Goal: Check status

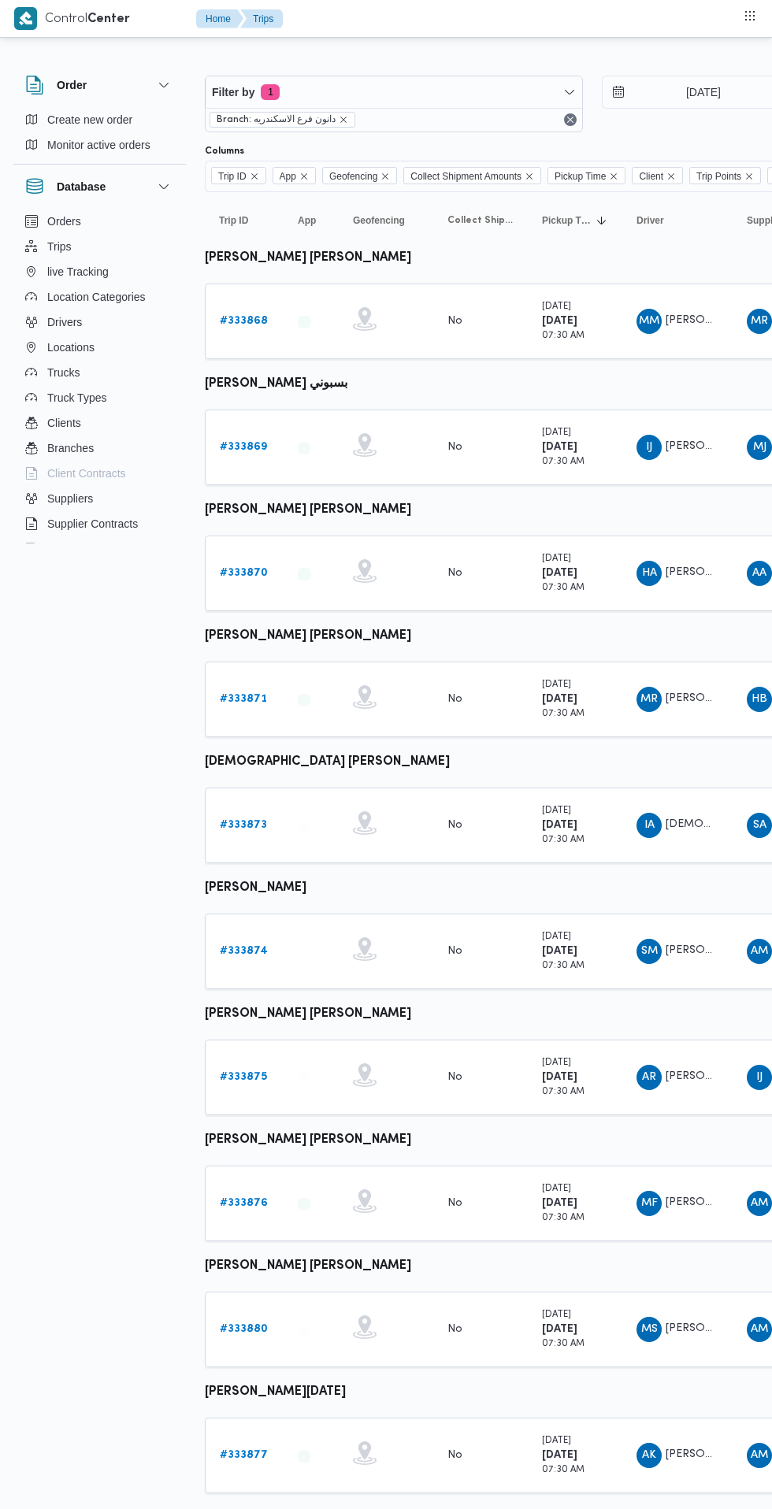
scroll to position [0, 25]
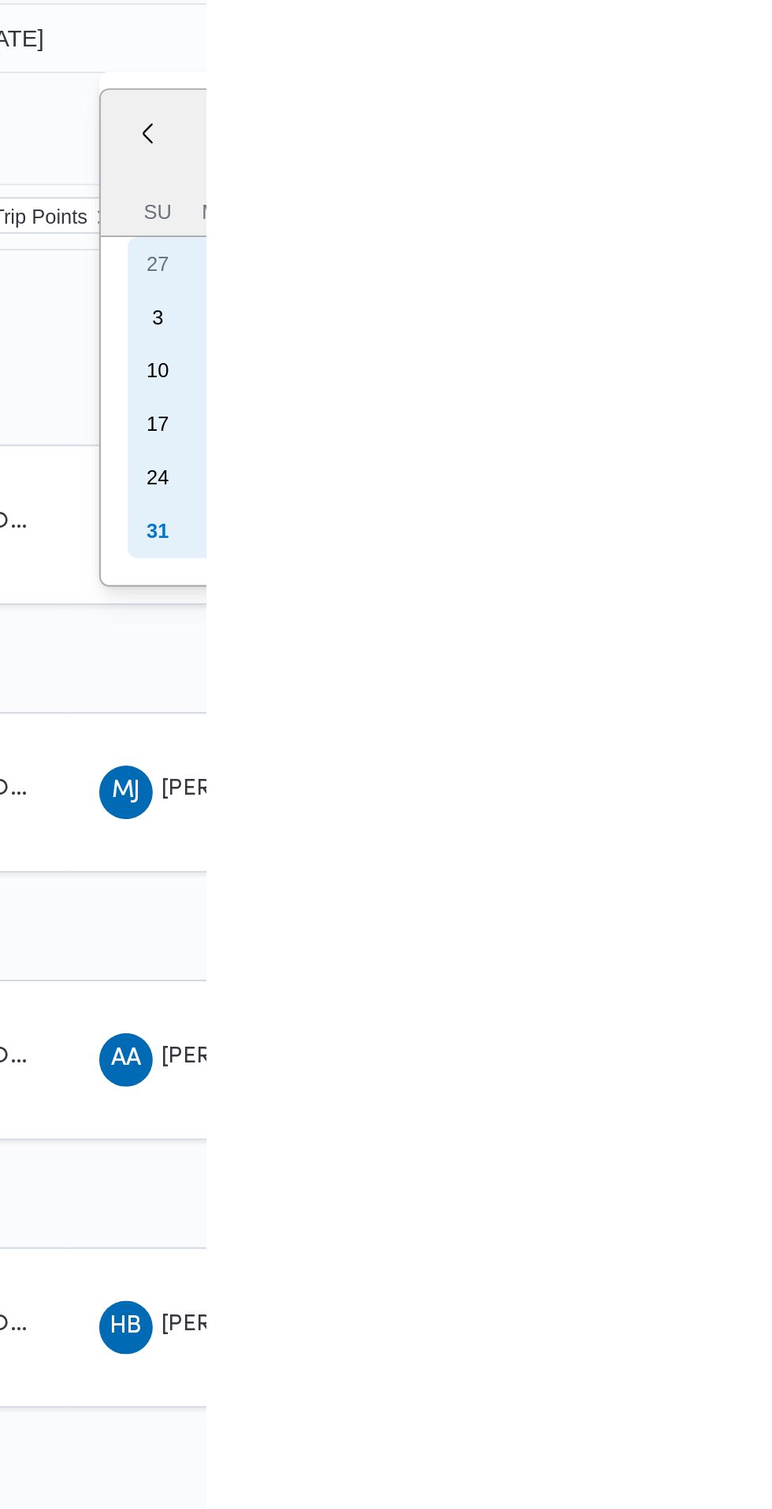
click at [749, 322] on div "31" at bounding box center [749, 324] width 25 height 25
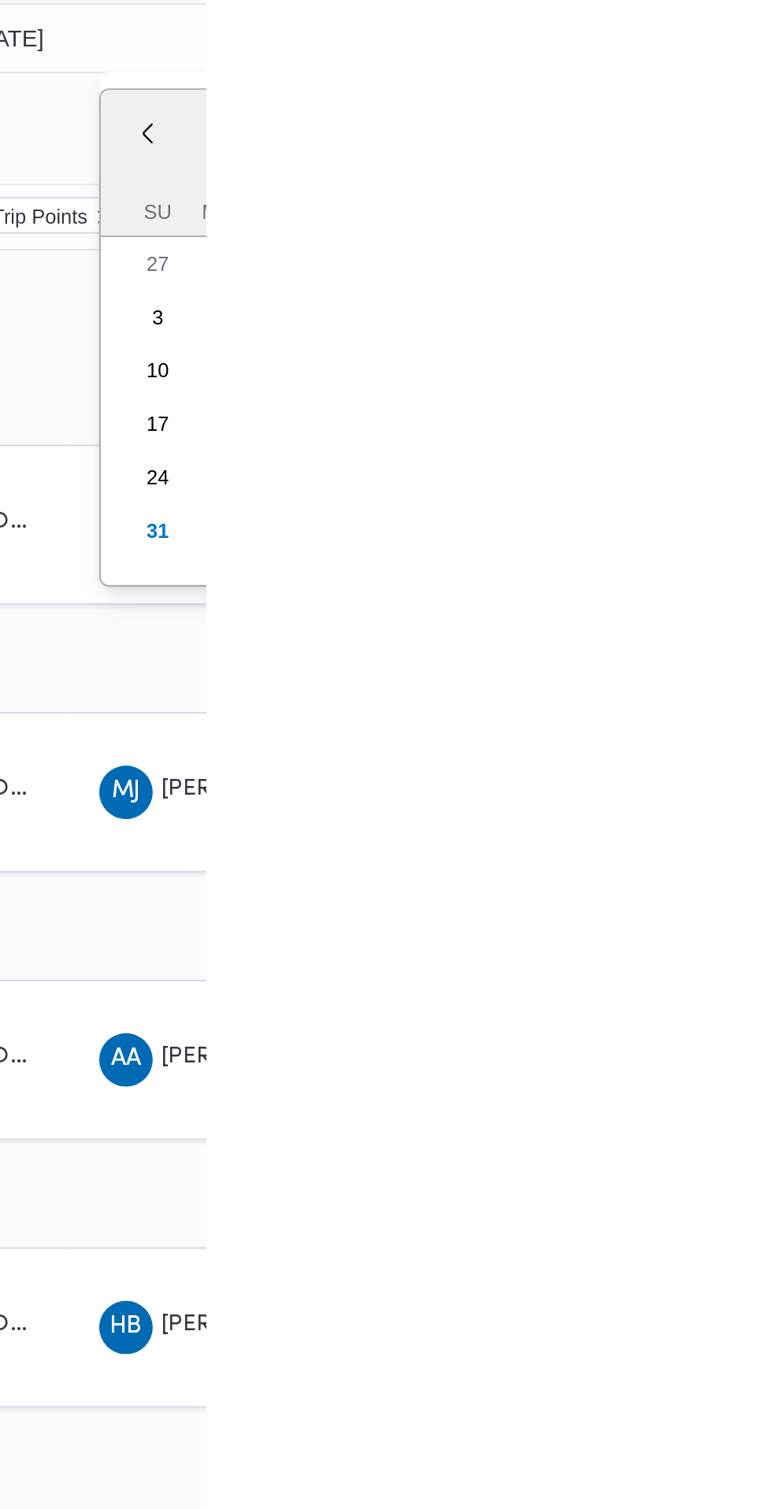
type input "[DATE]"
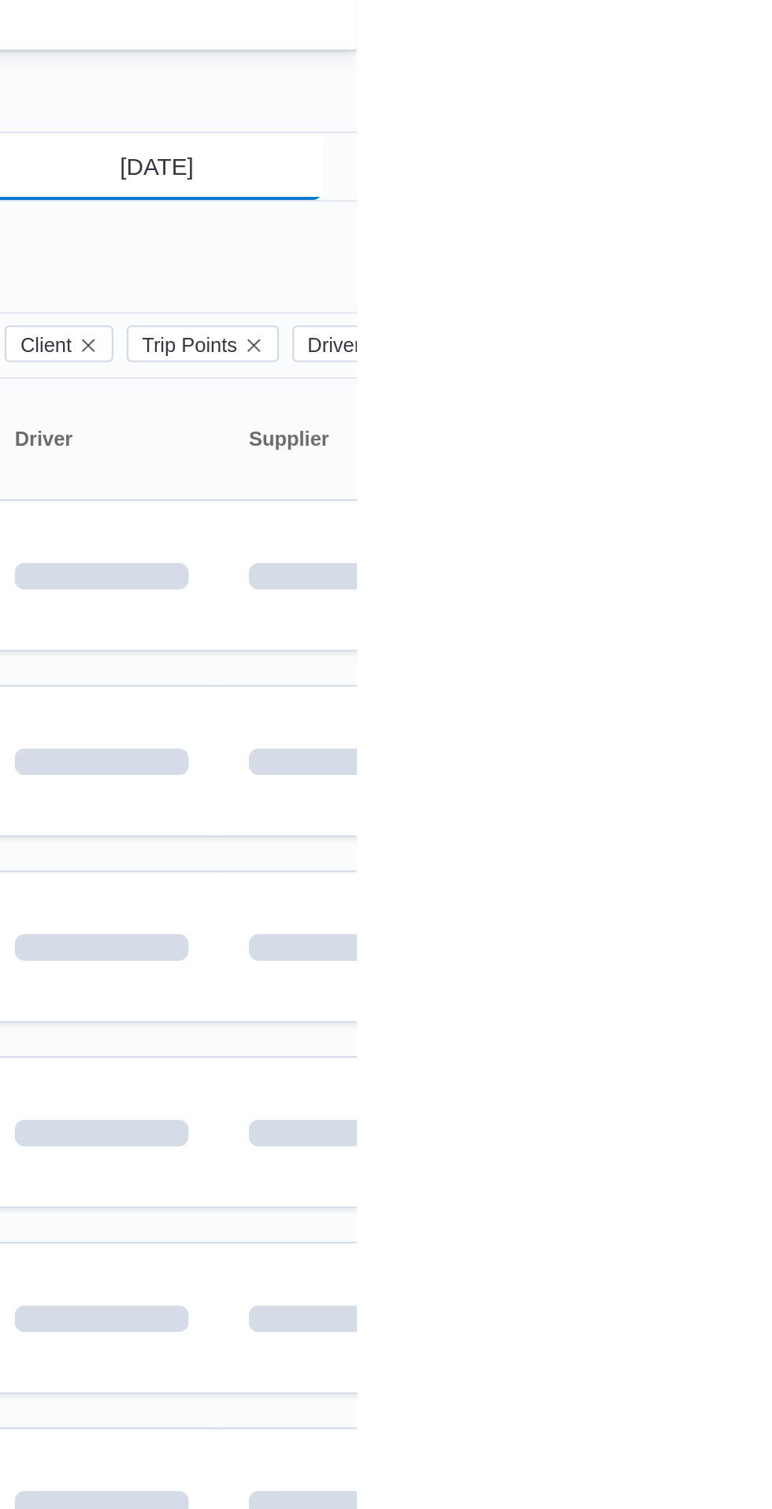
click at [712, 90] on input "[DATE]" at bounding box center [666, 92] width 179 height 32
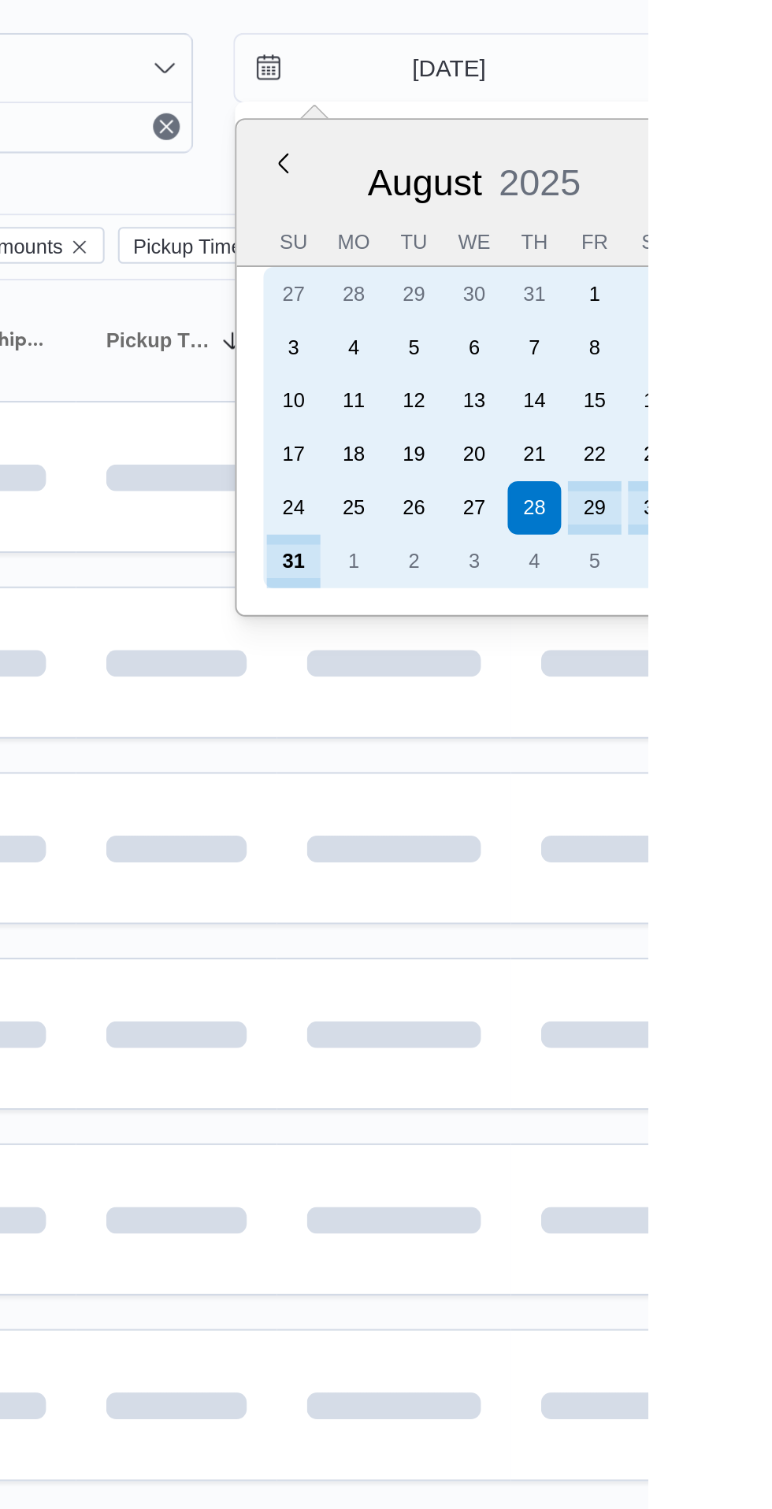
click at [607, 329] on div "31" at bounding box center [604, 324] width 25 height 25
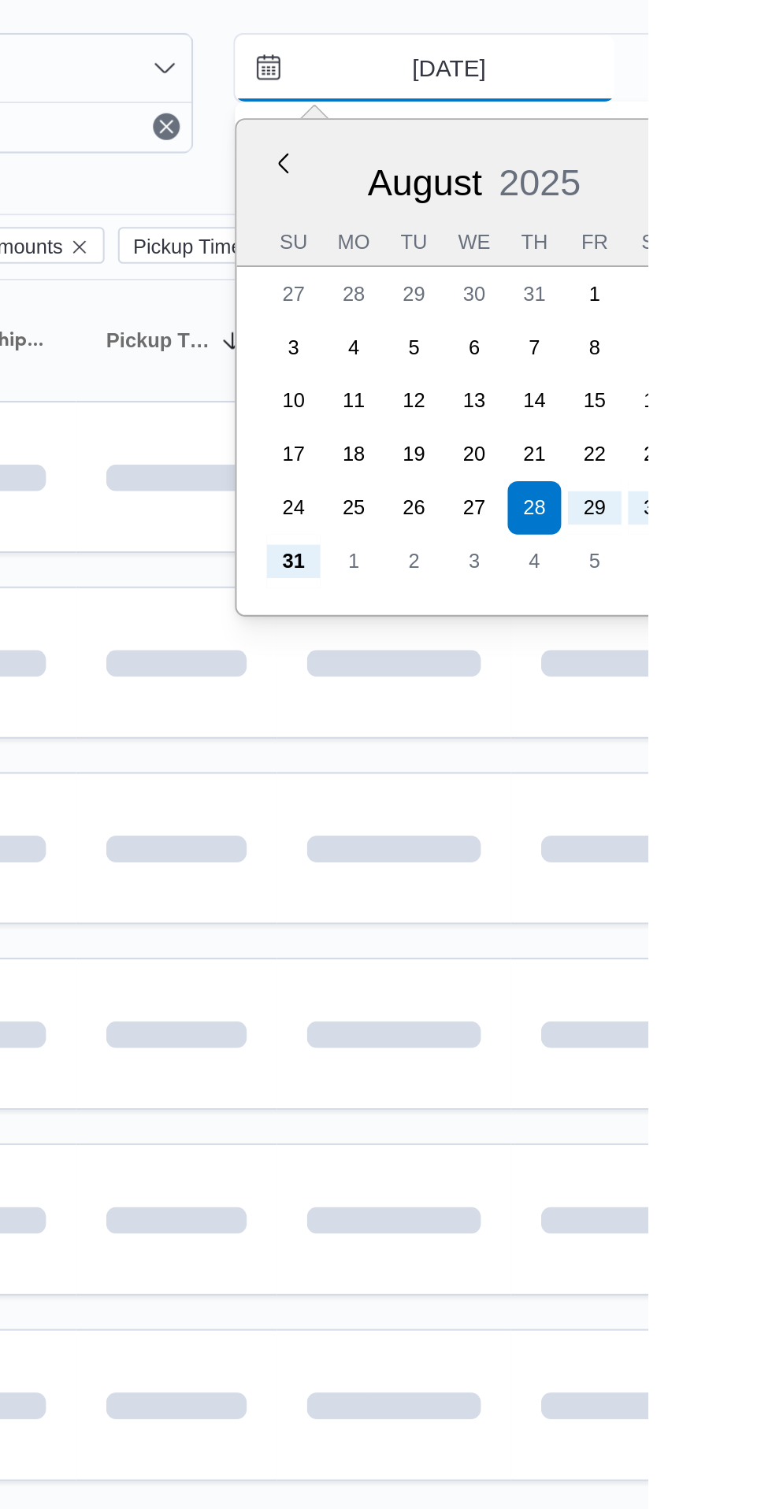
type input "[DATE]"
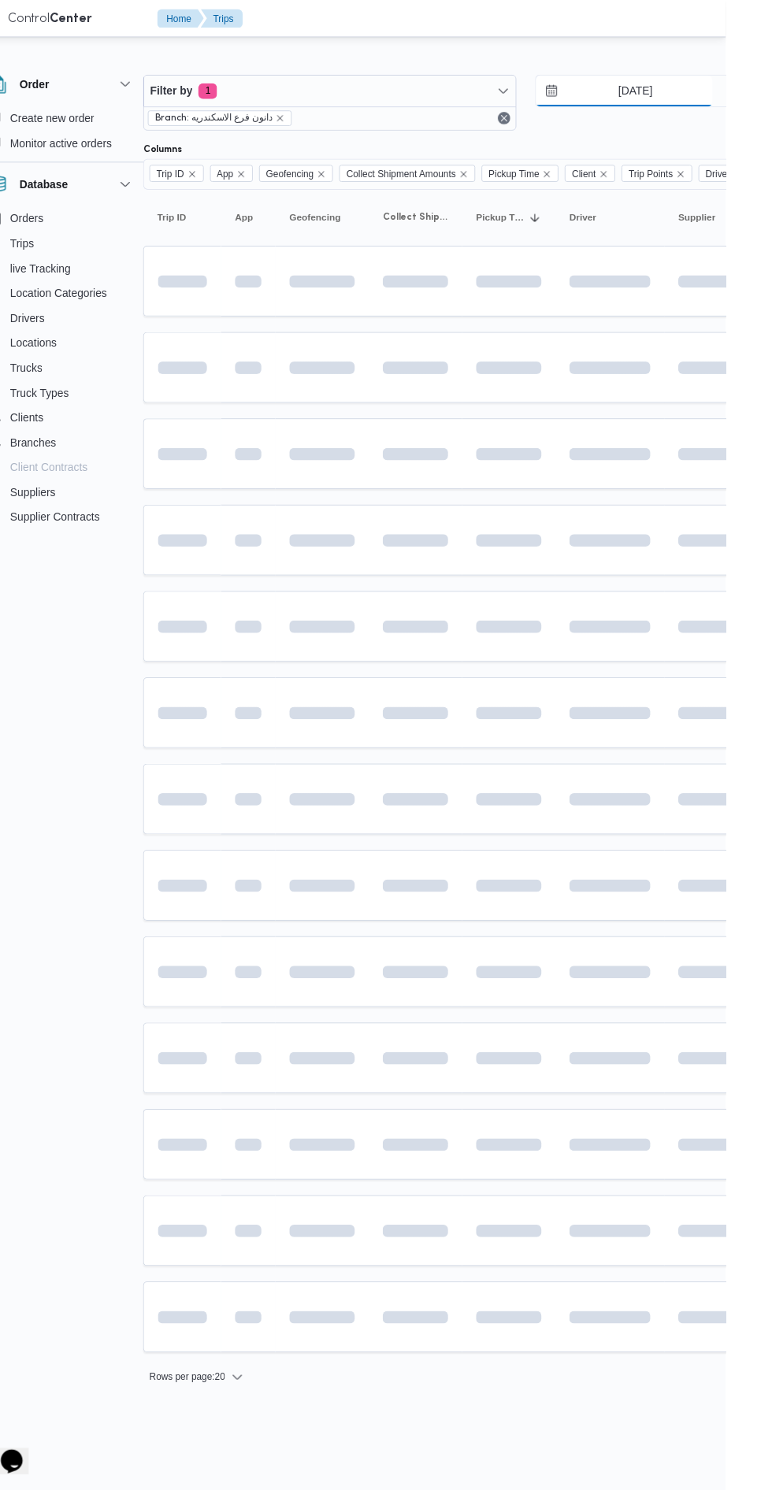
scroll to position [0, 22]
click at [273, 100] on span "Filter by 1" at bounding box center [372, 92] width 377 height 32
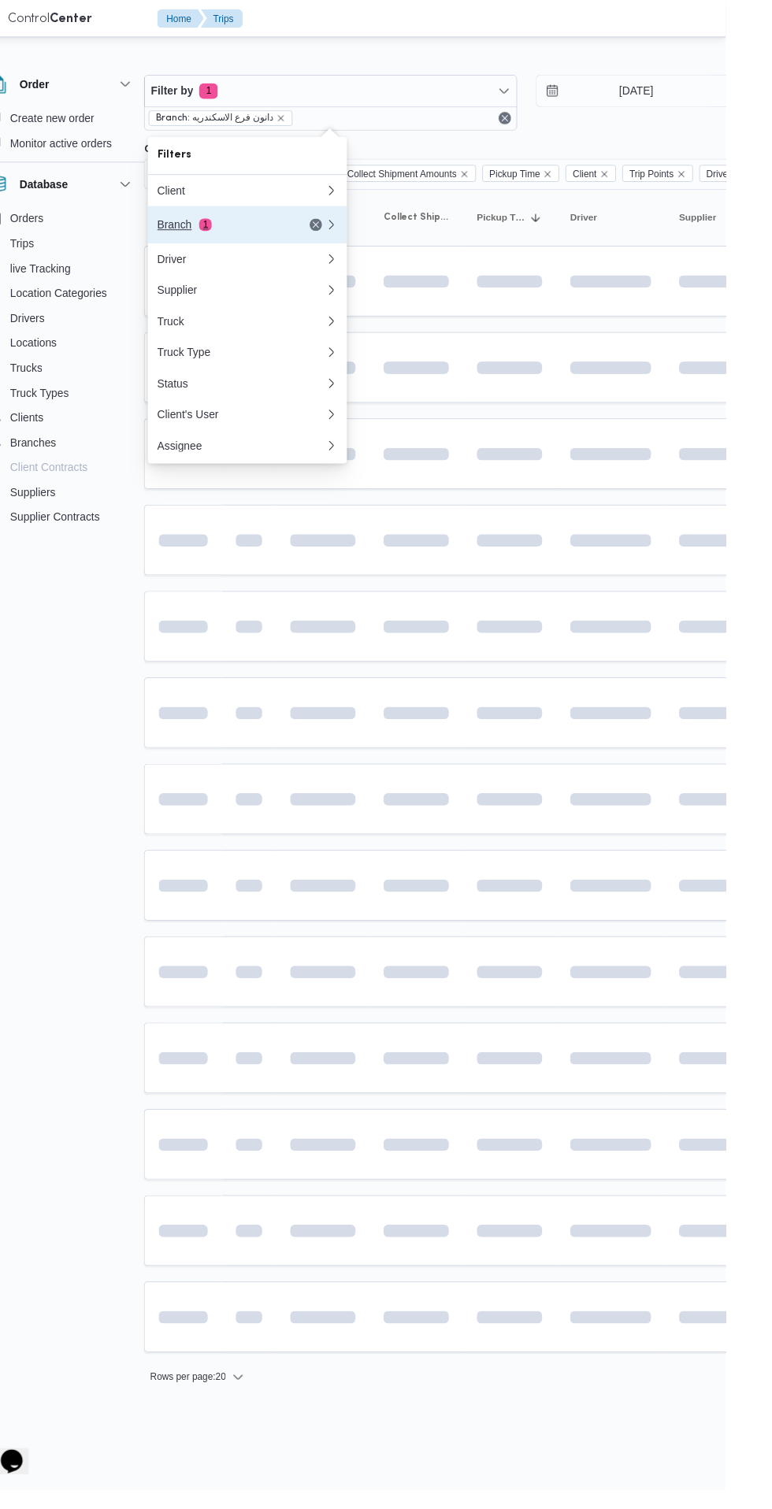
click at [214, 228] on div "Branch 1" at bounding box center [262, 227] width 132 height 13
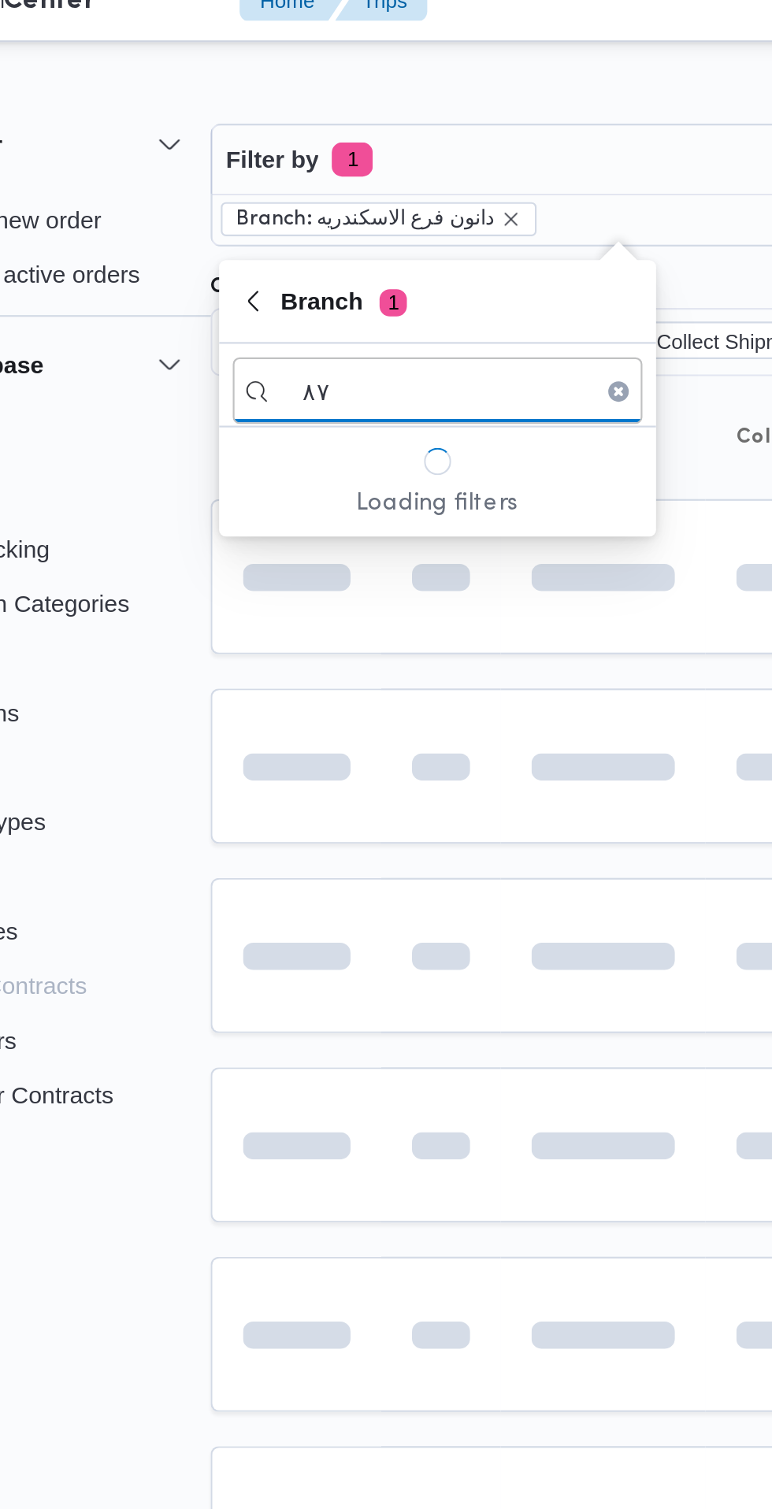
type input "٨"
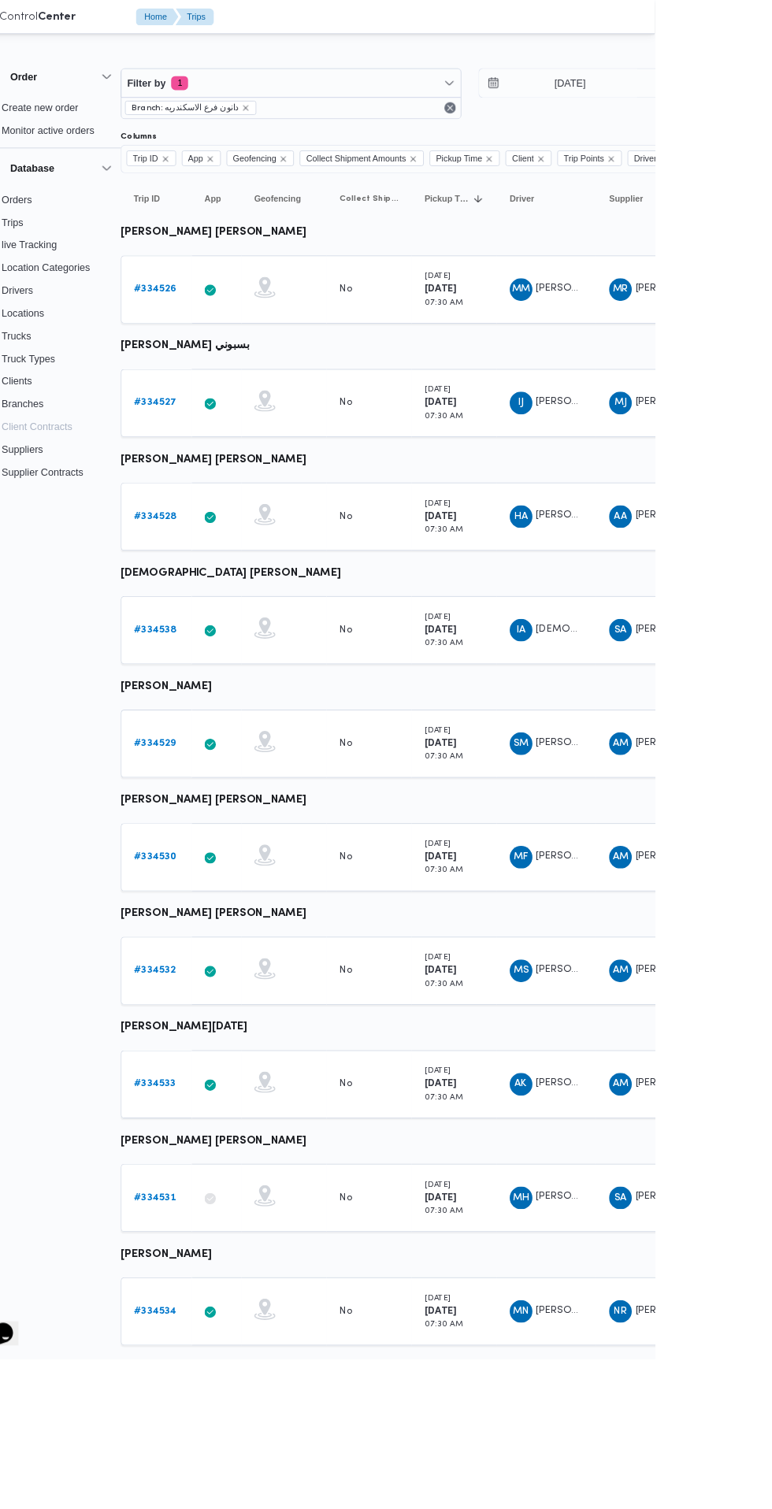
scroll to position [0, 24]
